Goal: Navigation & Orientation: Understand site structure

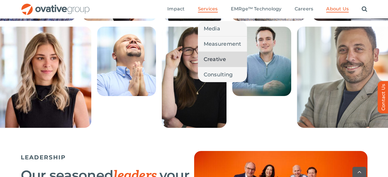
click at [210, 61] on span "Creative" at bounding box center [215, 59] width 22 height 8
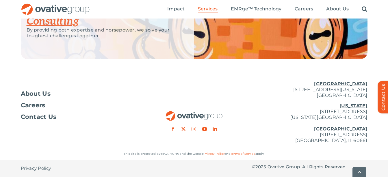
scroll to position [850, 0]
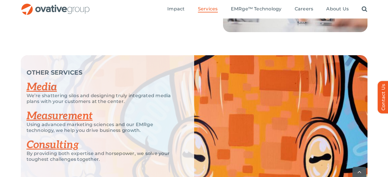
click at [42, 83] on link "Media" at bounding box center [42, 87] width 30 height 13
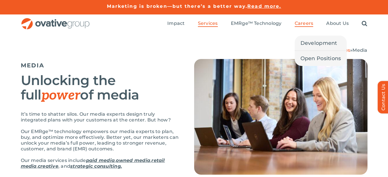
click at [305, 24] on span "Careers" at bounding box center [303, 23] width 19 height 6
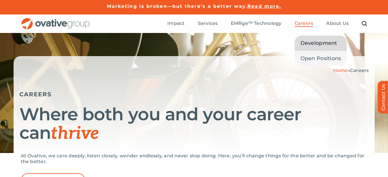
click at [312, 40] on span "Development" at bounding box center [318, 43] width 37 height 8
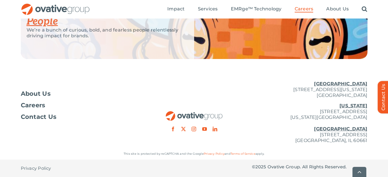
scroll to position [1522, 0]
click at [47, 114] on span "Contact Us" at bounding box center [39, 117] width 36 height 6
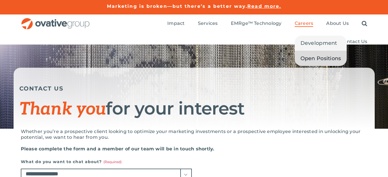
click at [315, 59] on span "Open Positions" at bounding box center [320, 58] width 41 height 8
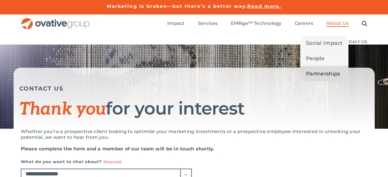
click at [320, 73] on span "Partnerships" at bounding box center [323, 74] width 34 height 8
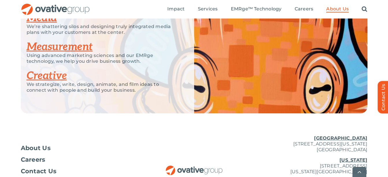
scroll to position [1338, 0]
